Goal: Navigation & Orientation: Find specific page/section

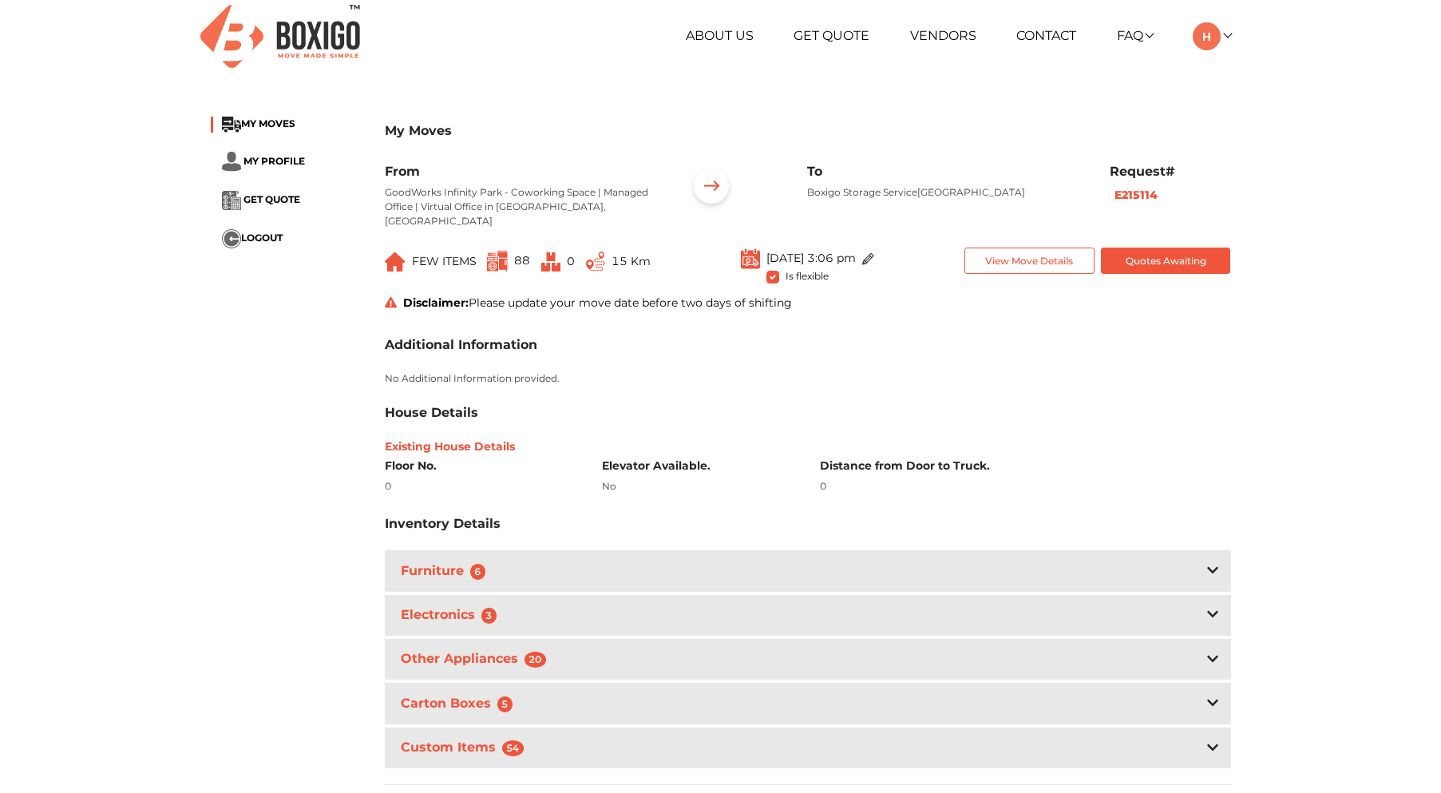
scroll to position [620, 0]
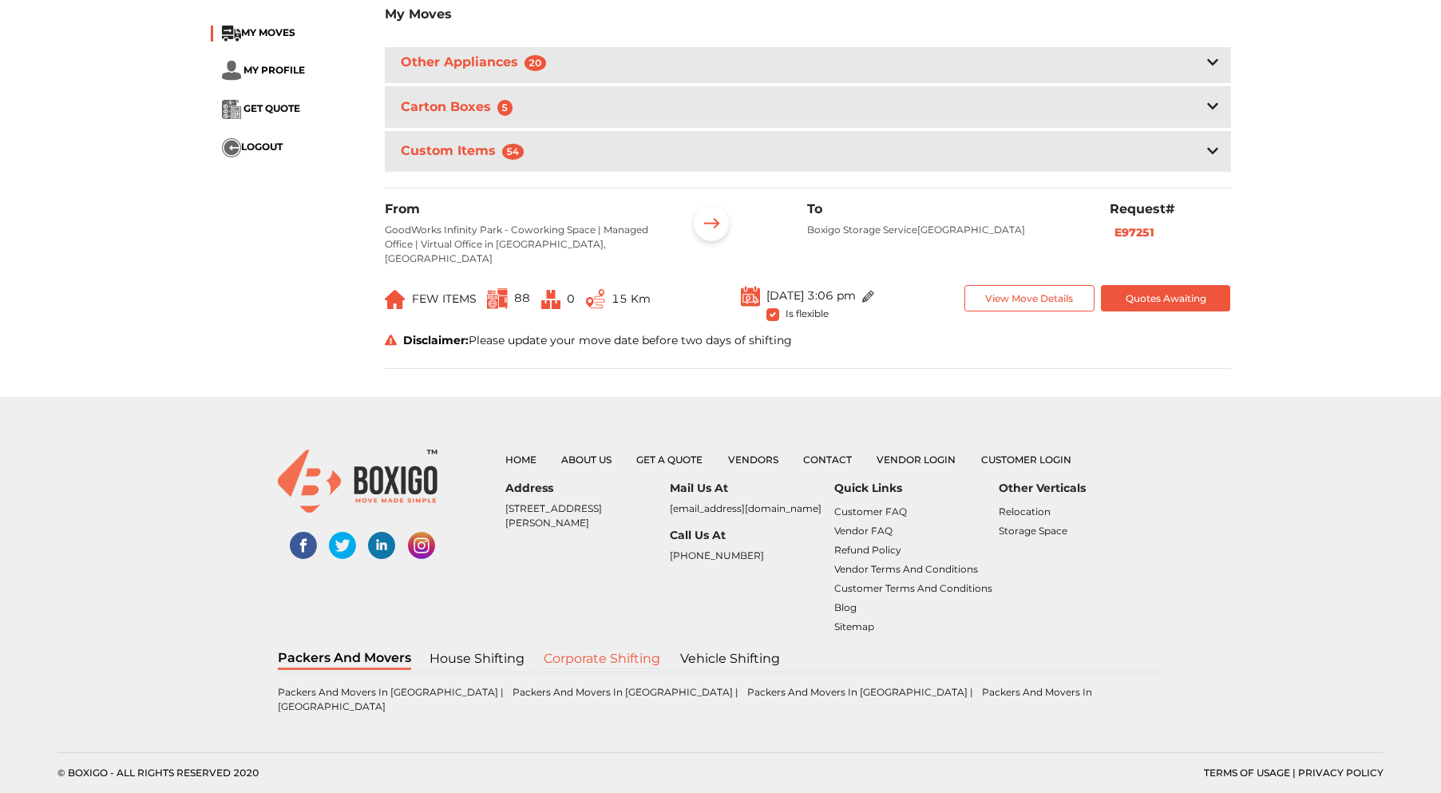
click at [632, 669] on link "Corporate shifting" at bounding box center [602, 658] width 118 height 21
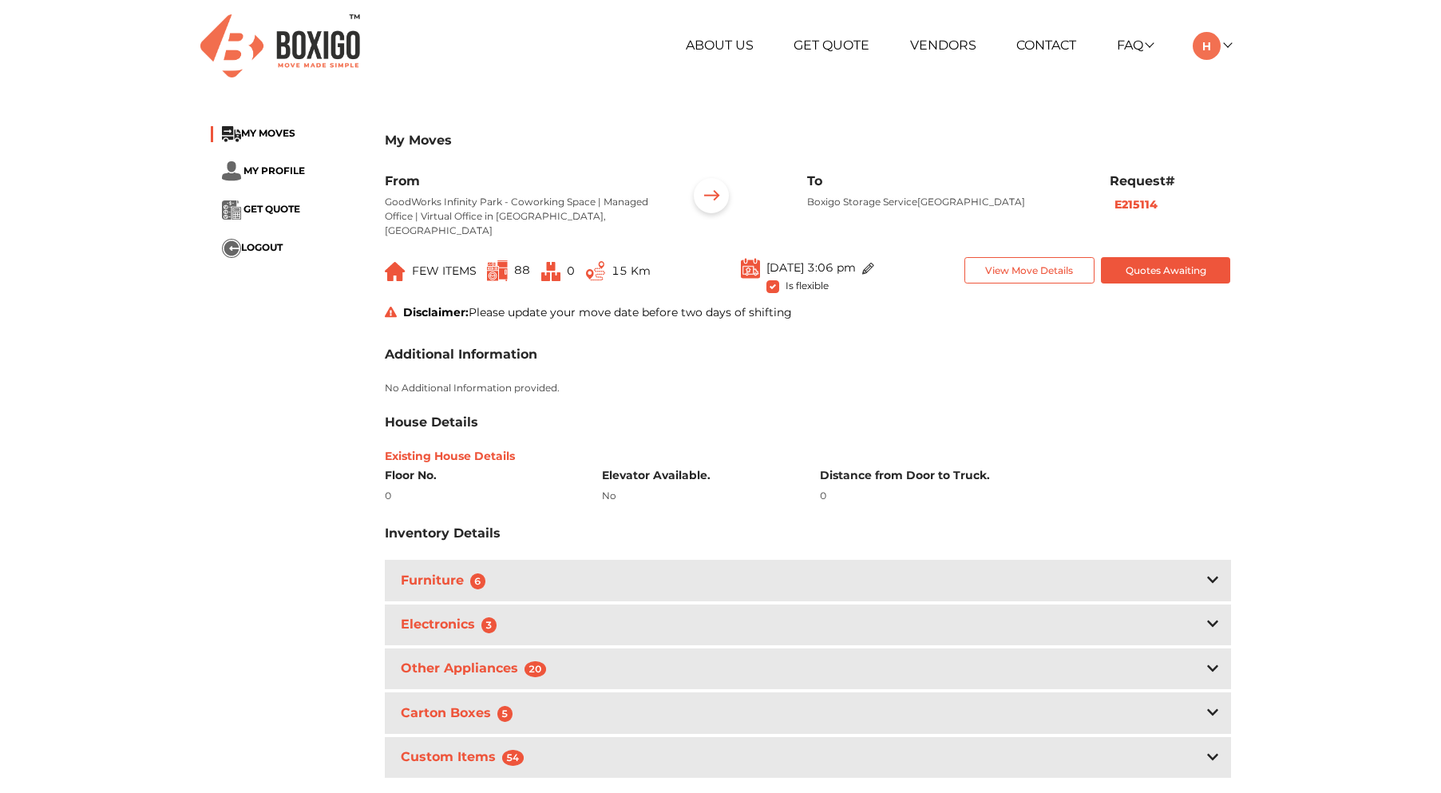
click at [1230, 463] on h6 "Existing House Details" at bounding box center [808, 456] width 846 height 14
click at [499, 67] on div at bounding box center [362, 45] width 324 height 63
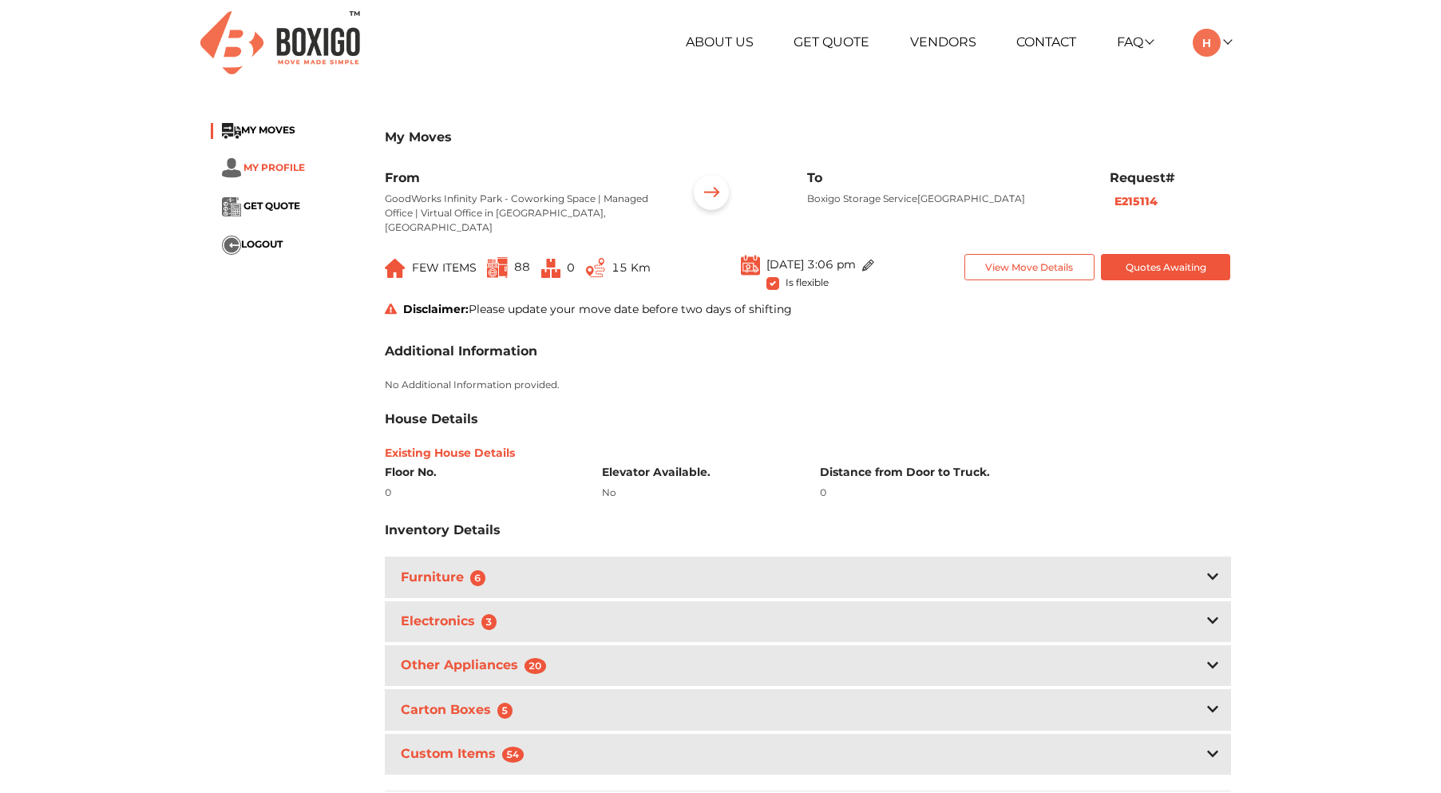
click at [277, 164] on span "MY PROFILE" at bounding box center [273, 167] width 61 height 12
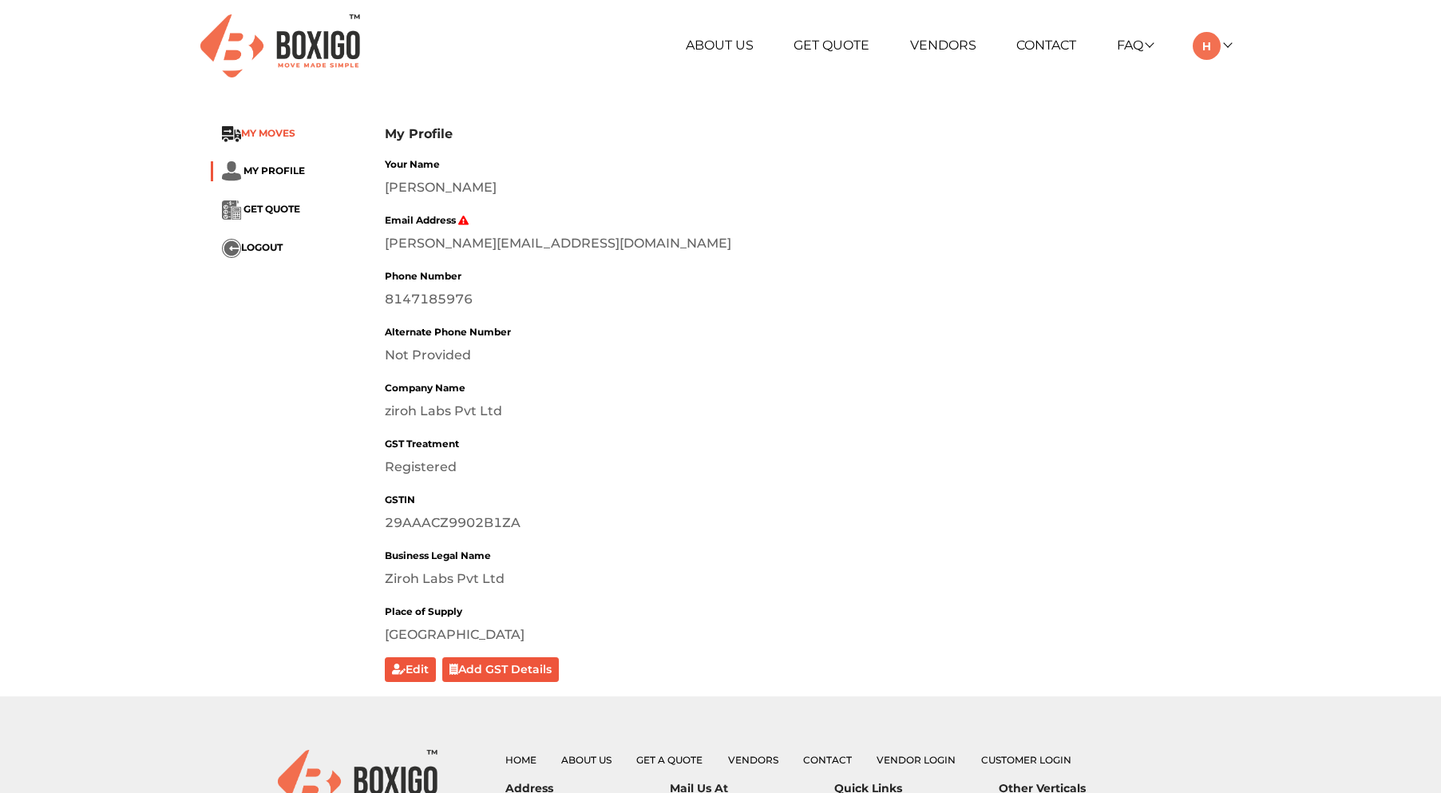
click at [273, 135] on span "MY MOVES" at bounding box center [268, 133] width 54 height 12
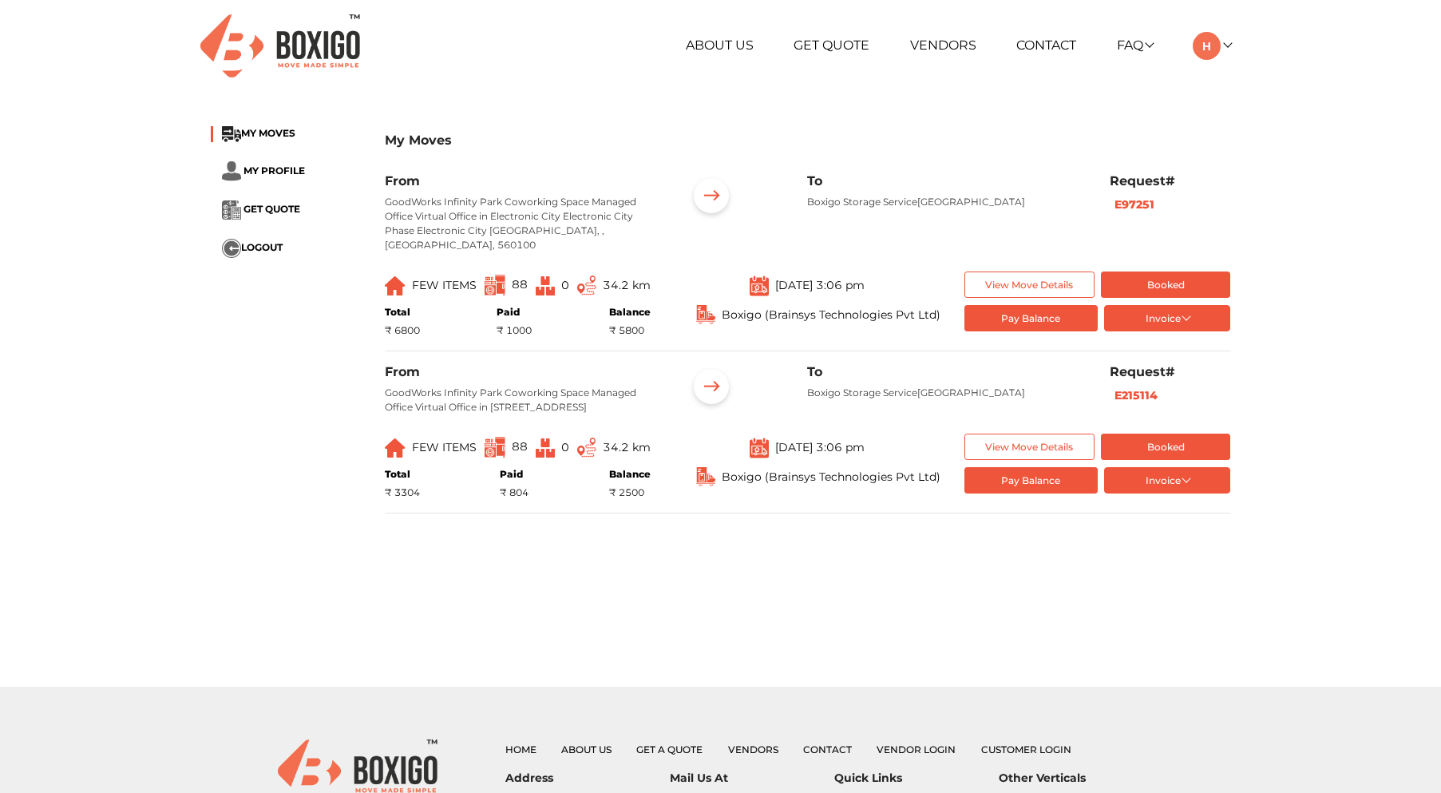
click at [714, 604] on main "My Moves MY MOVES MY PROFILE GET QUOTE LOGOUT My Moves From GoodWorks Infinity …" at bounding box center [720, 399] width 1441 height 575
